Goal: Transaction & Acquisition: Book appointment/travel/reservation

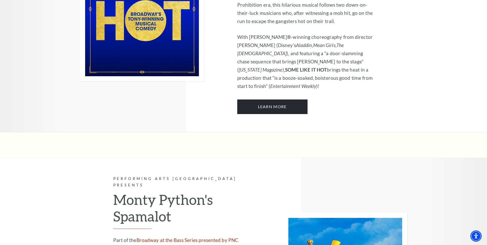
scroll to position [2590, 0]
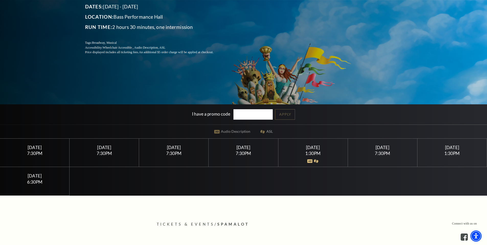
scroll to position [89, 0]
click at [38, 179] on div "[DATE] 6:30PM" at bounding box center [35, 181] width 70 height 28
click at [41, 177] on div "[DATE]" at bounding box center [34, 175] width 57 height 5
drag, startPoint x: 41, startPoint y: 177, endPoint x: 81, endPoint y: 179, distance: 40.7
click at [41, 177] on div "[DATE]" at bounding box center [34, 175] width 57 height 5
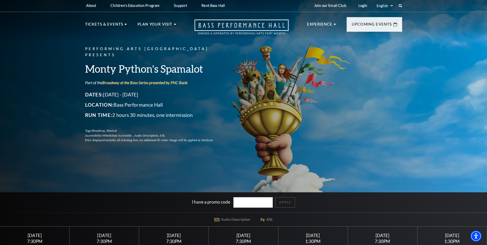
scroll to position [1, 0]
